Goal: Transaction & Acquisition: Purchase product/service

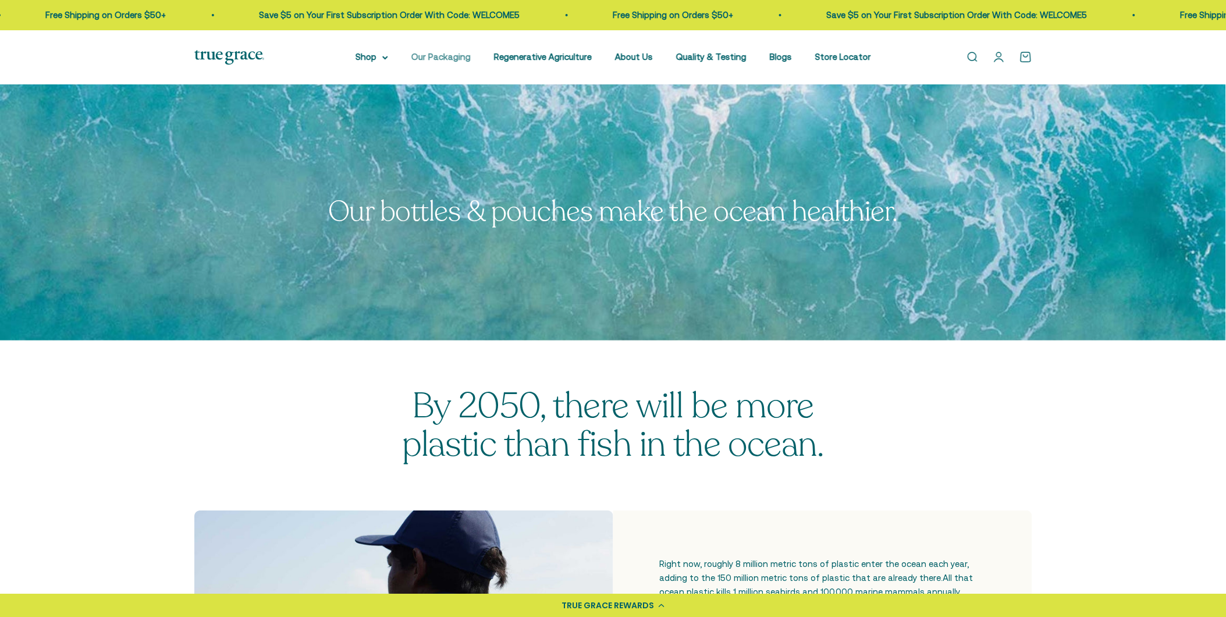
click at [449, 55] on link "Our Packaging" at bounding box center [440, 57] width 59 height 10
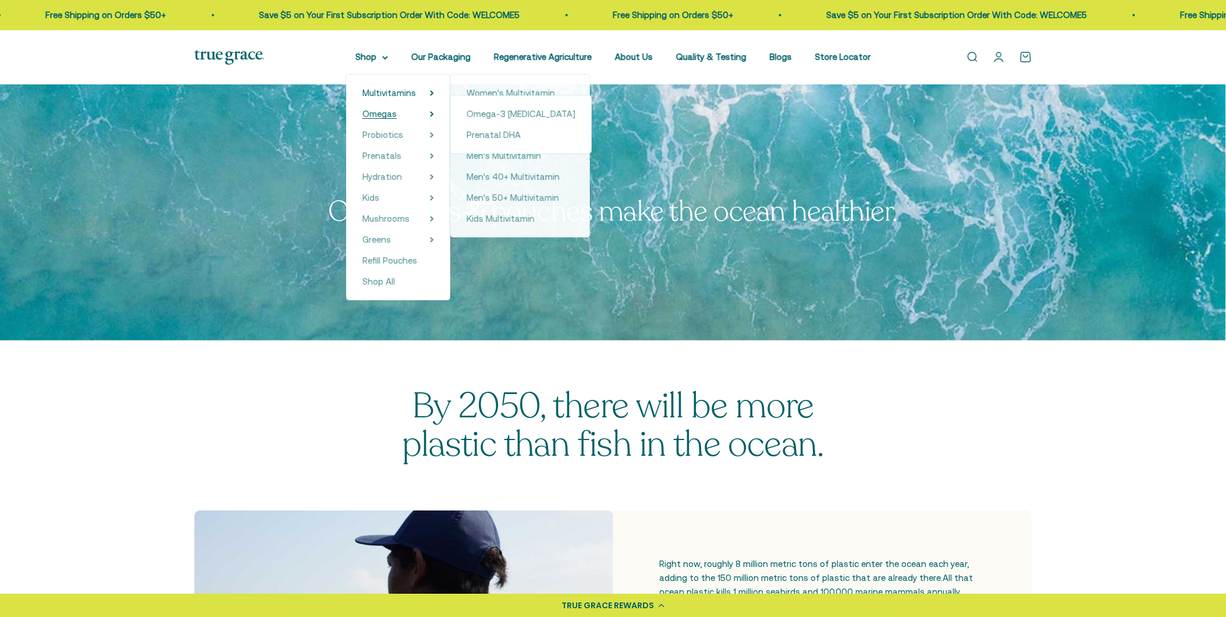
click at [382, 113] on span "Omegas" at bounding box center [379, 114] width 34 height 10
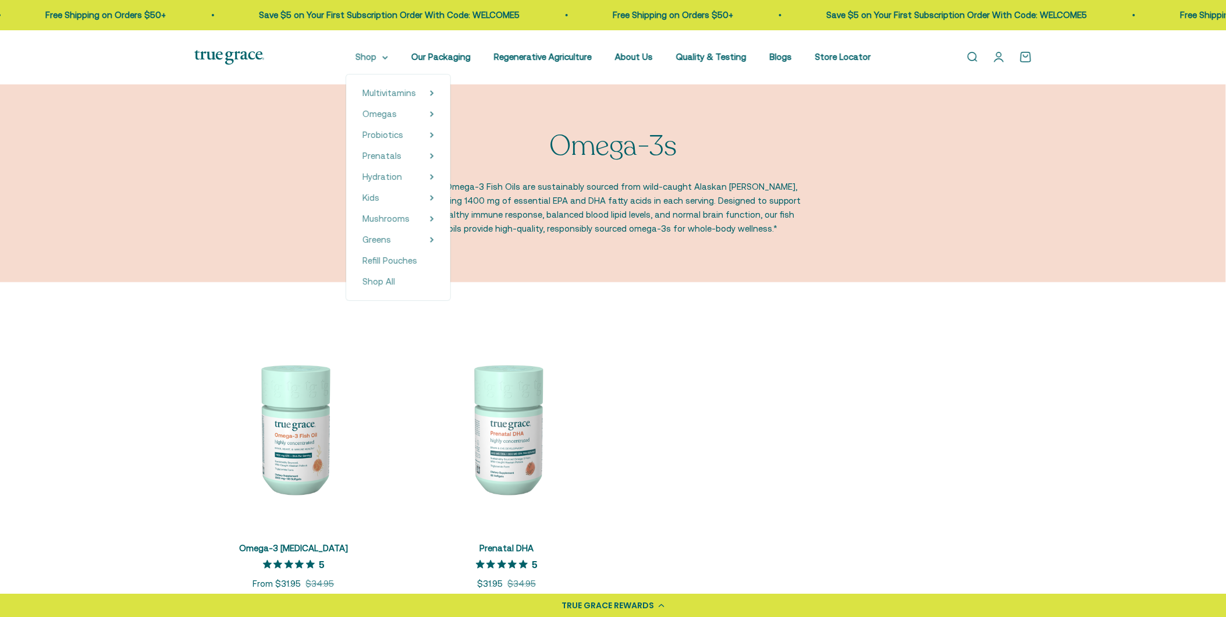
click at [388, 56] on icon at bounding box center [385, 58] width 6 height 4
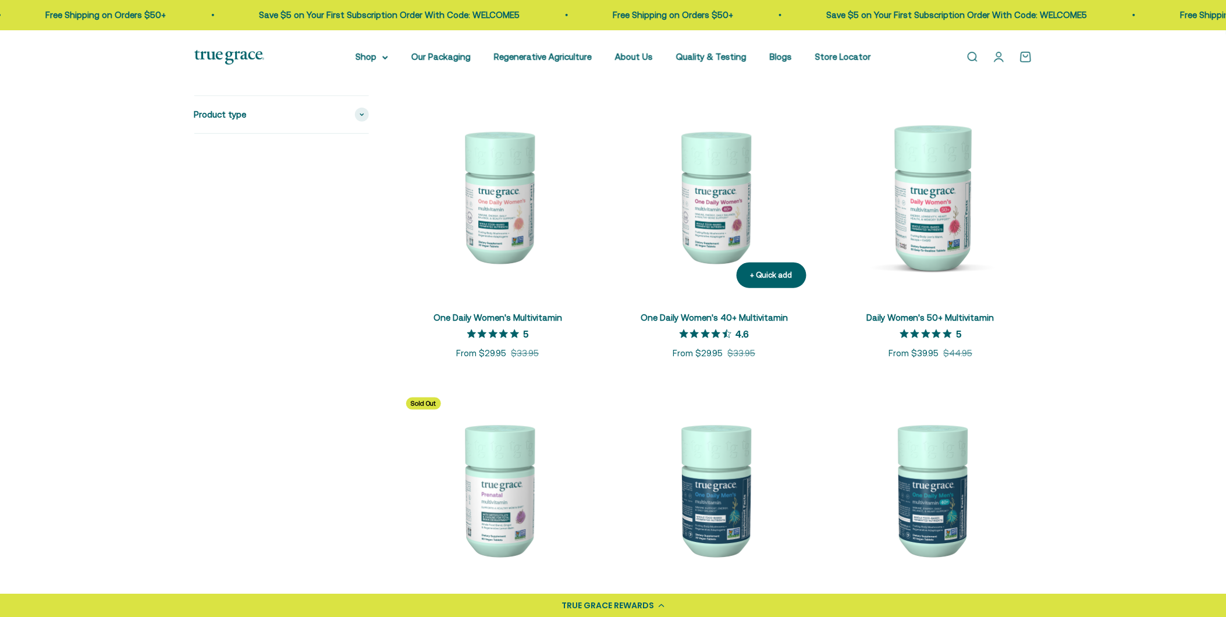
scroll to position [242, 0]
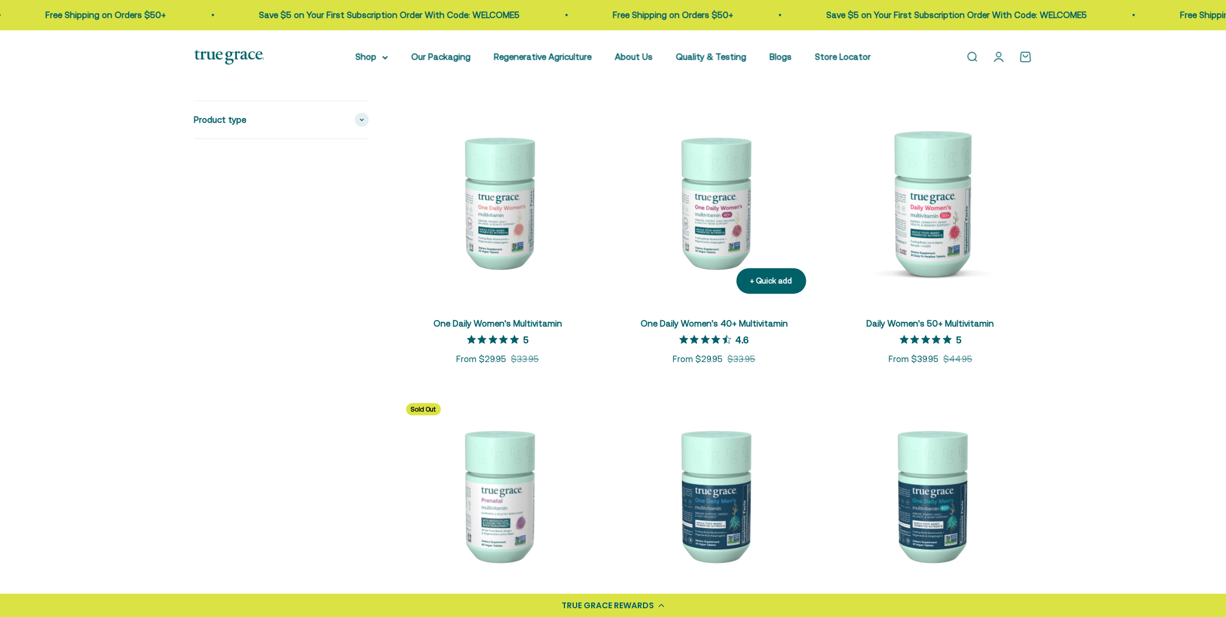
click at [759, 214] on img at bounding box center [714, 202] width 202 height 202
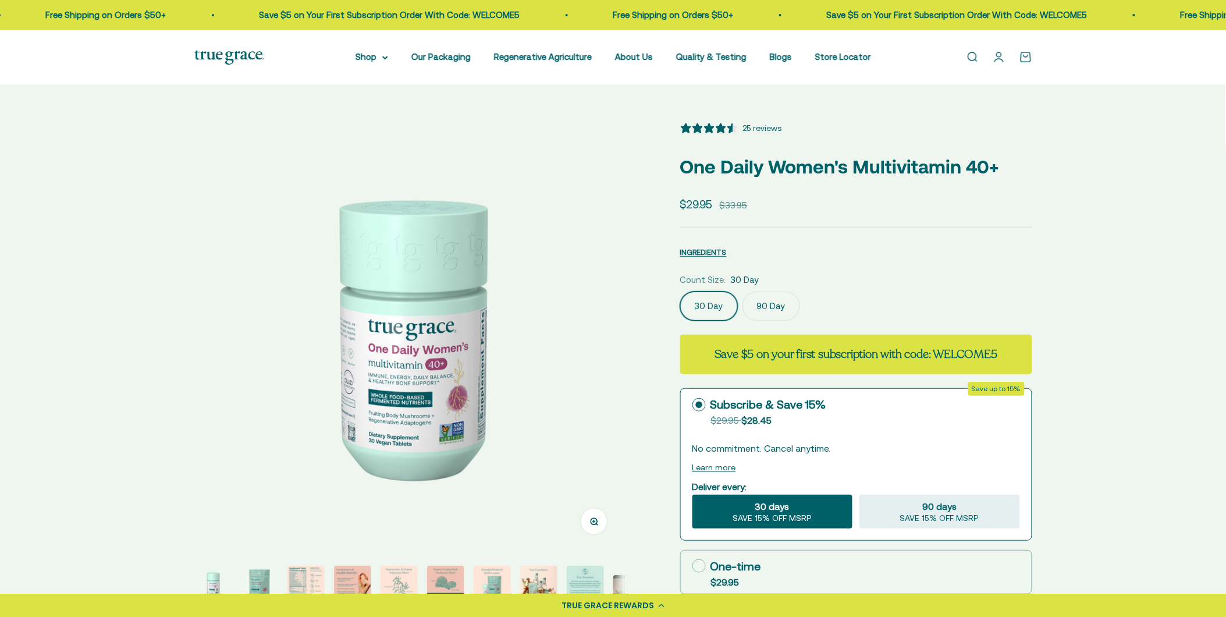
select select "3"
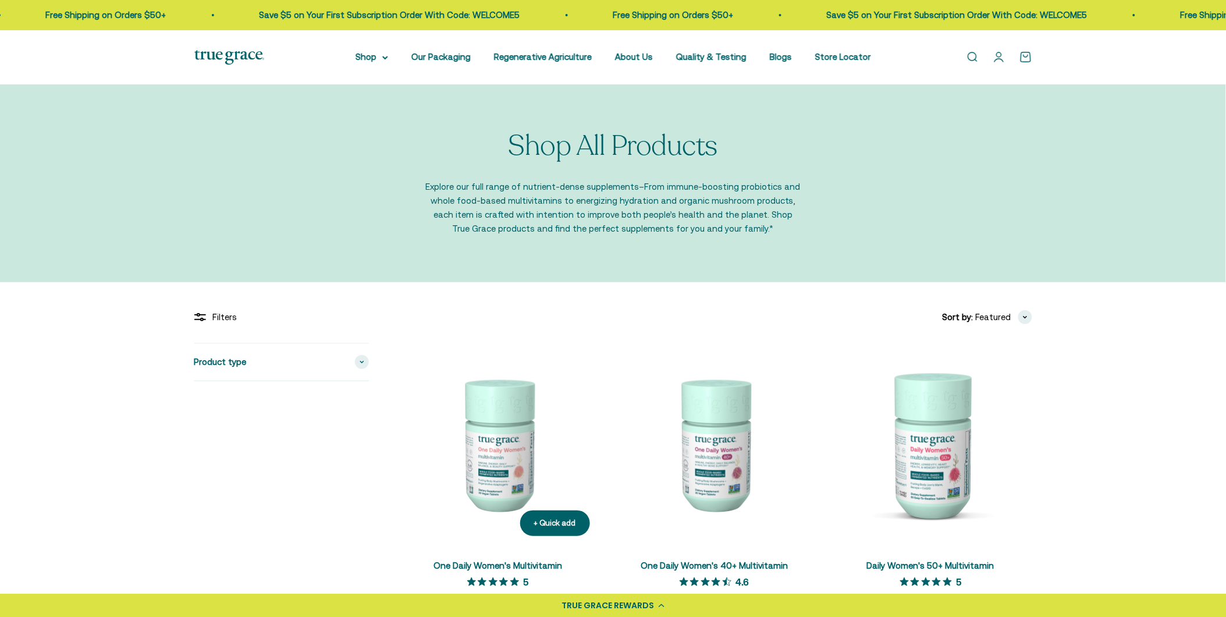
click at [520, 417] on img at bounding box center [498, 444] width 202 height 202
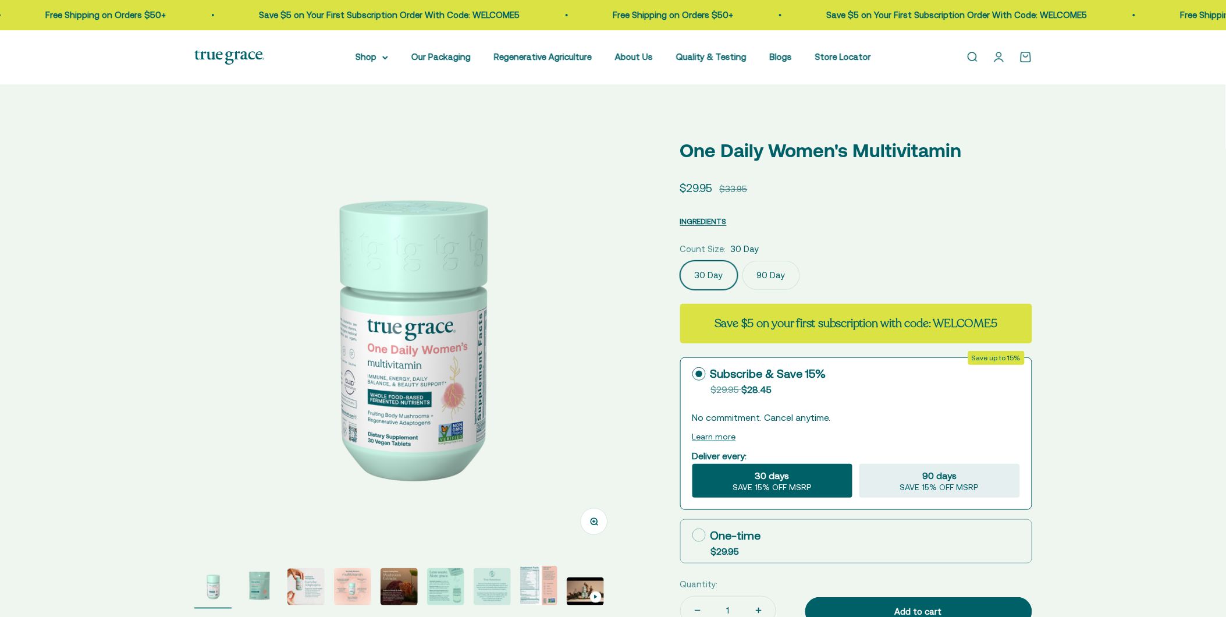
select select "3"
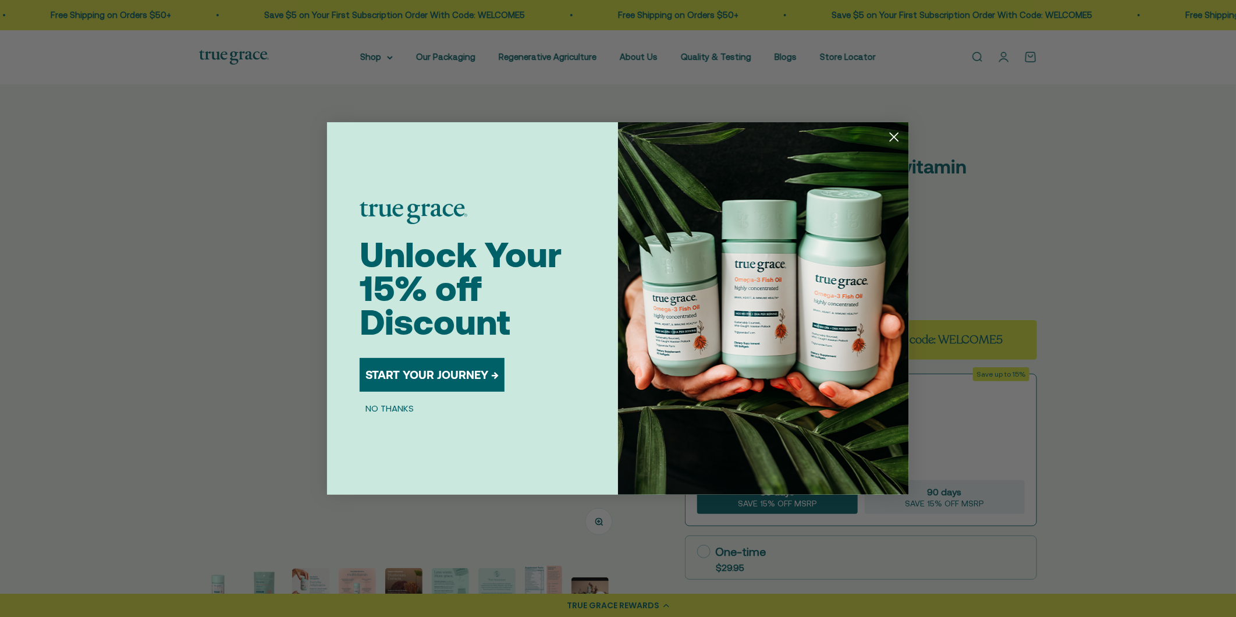
click at [898, 134] on circle "Close dialog" at bounding box center [893, 136] width 19 height 19
